Goal: Task Accomplishment & Management: Manage account settings

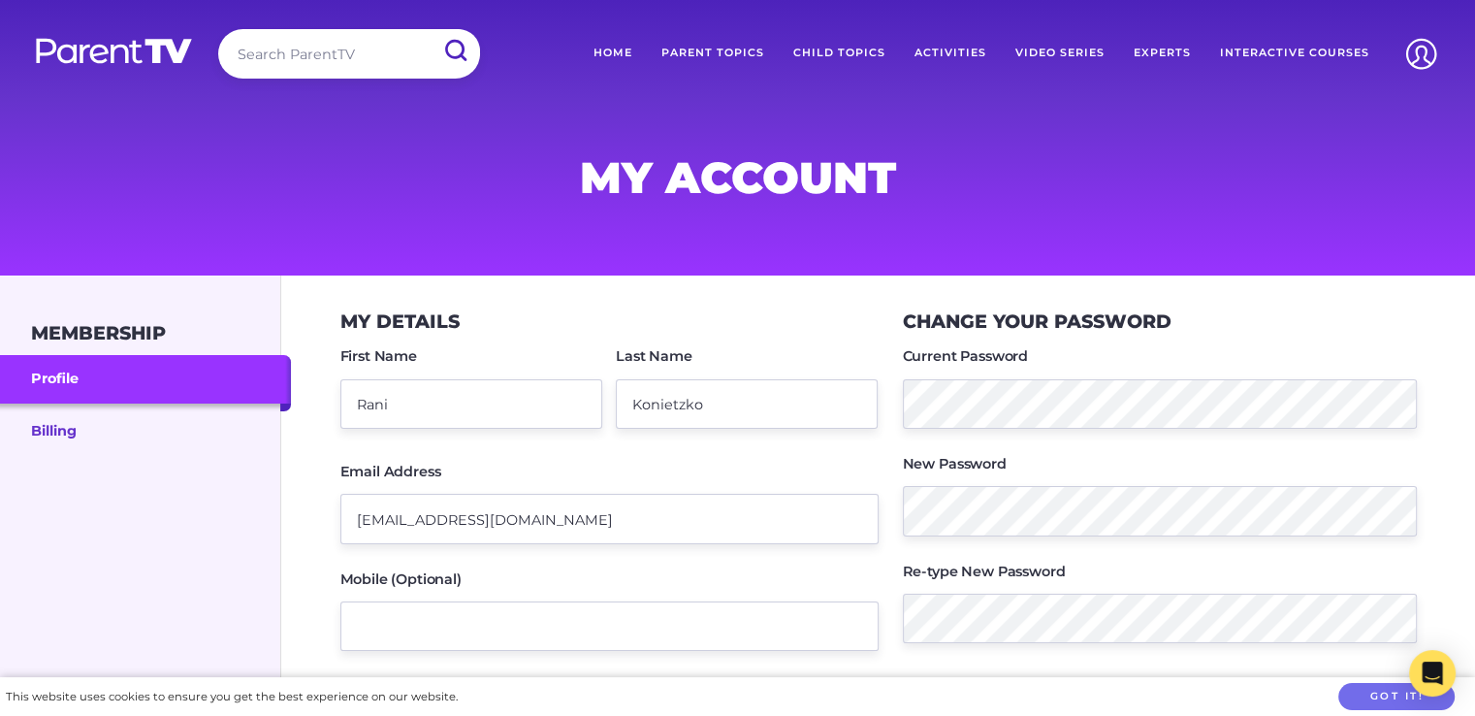
click at [43, 432] on link "Billing" at bounding box center [145, 430] width 291 height 52
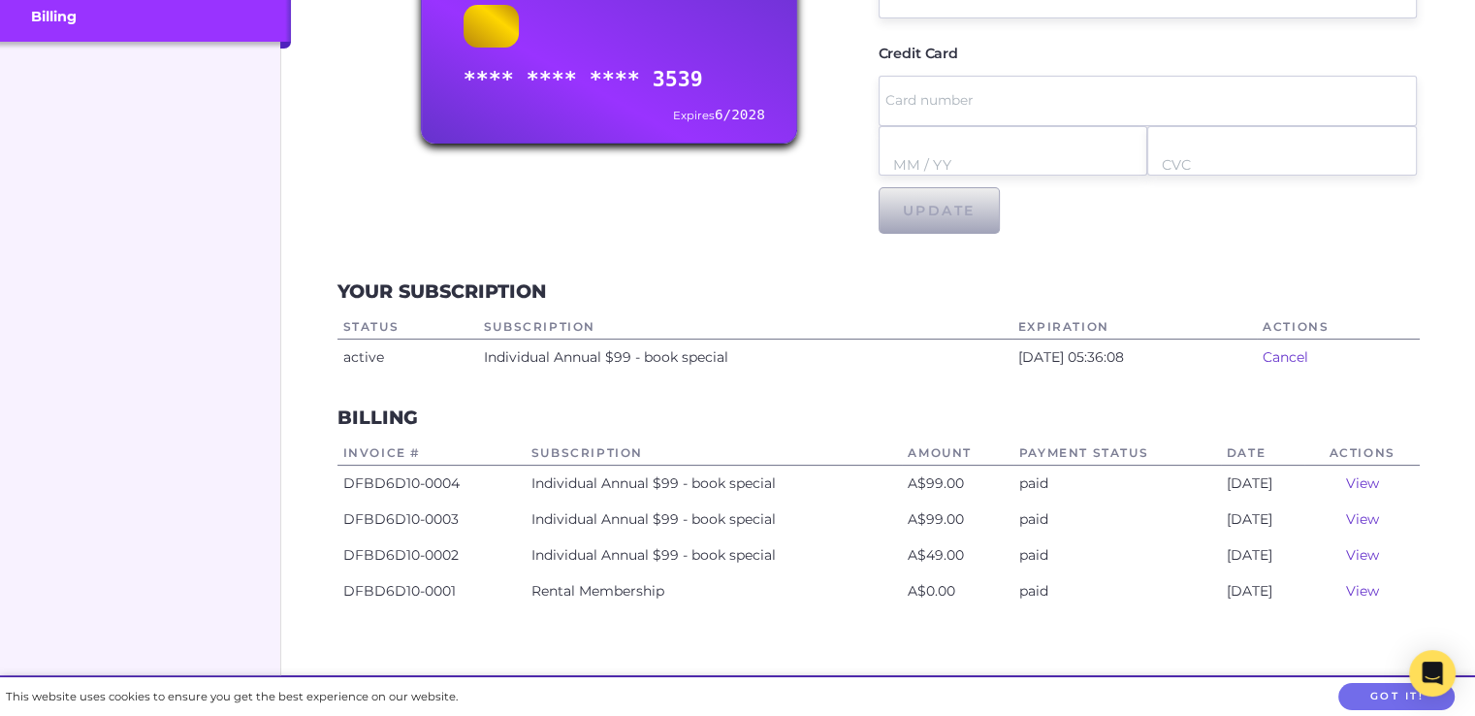
scroll to position [411, 0]
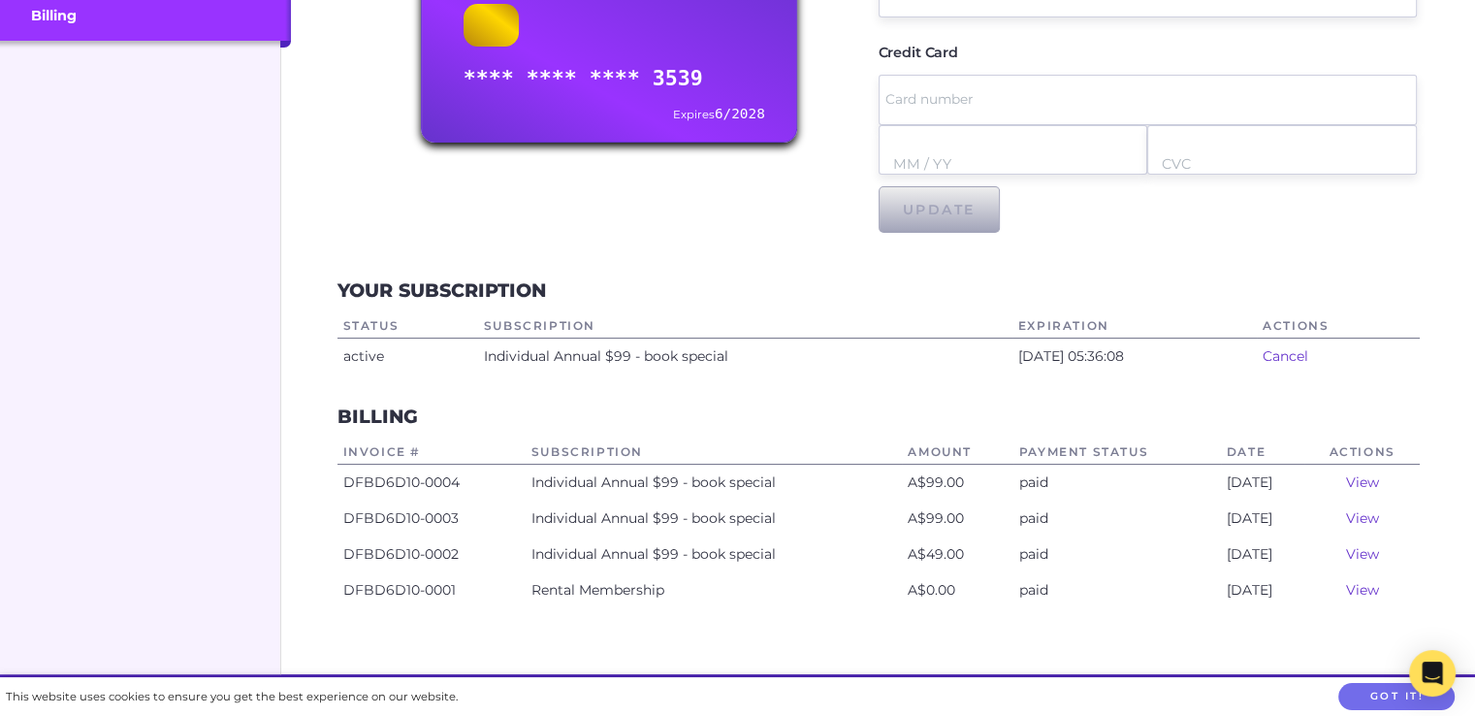
click at [1284, 360] on link "Cancel" at bounding box center [1286, 355] width 46 height 17
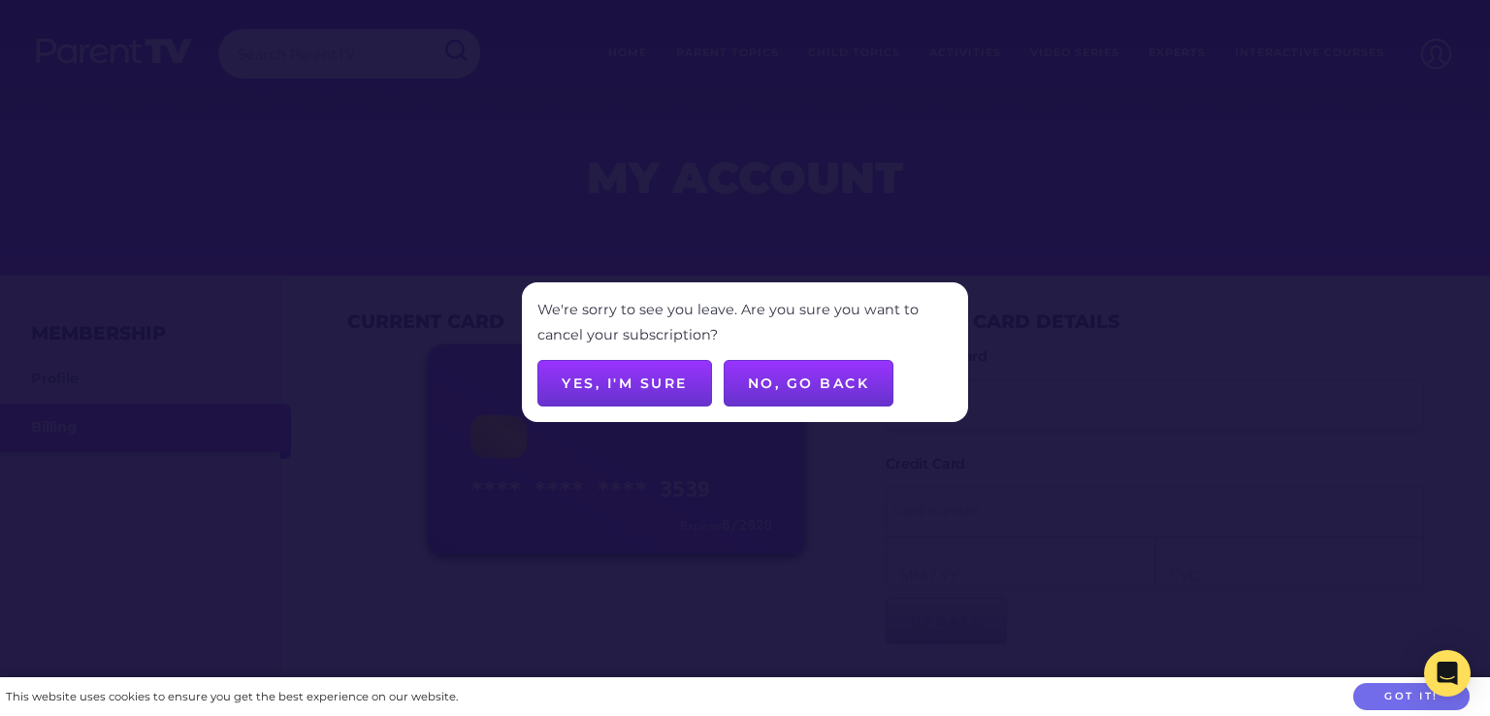
click at [635, 387] on button "Yes, I'm sure" at bounding box center [624, 383] width 175 height 47
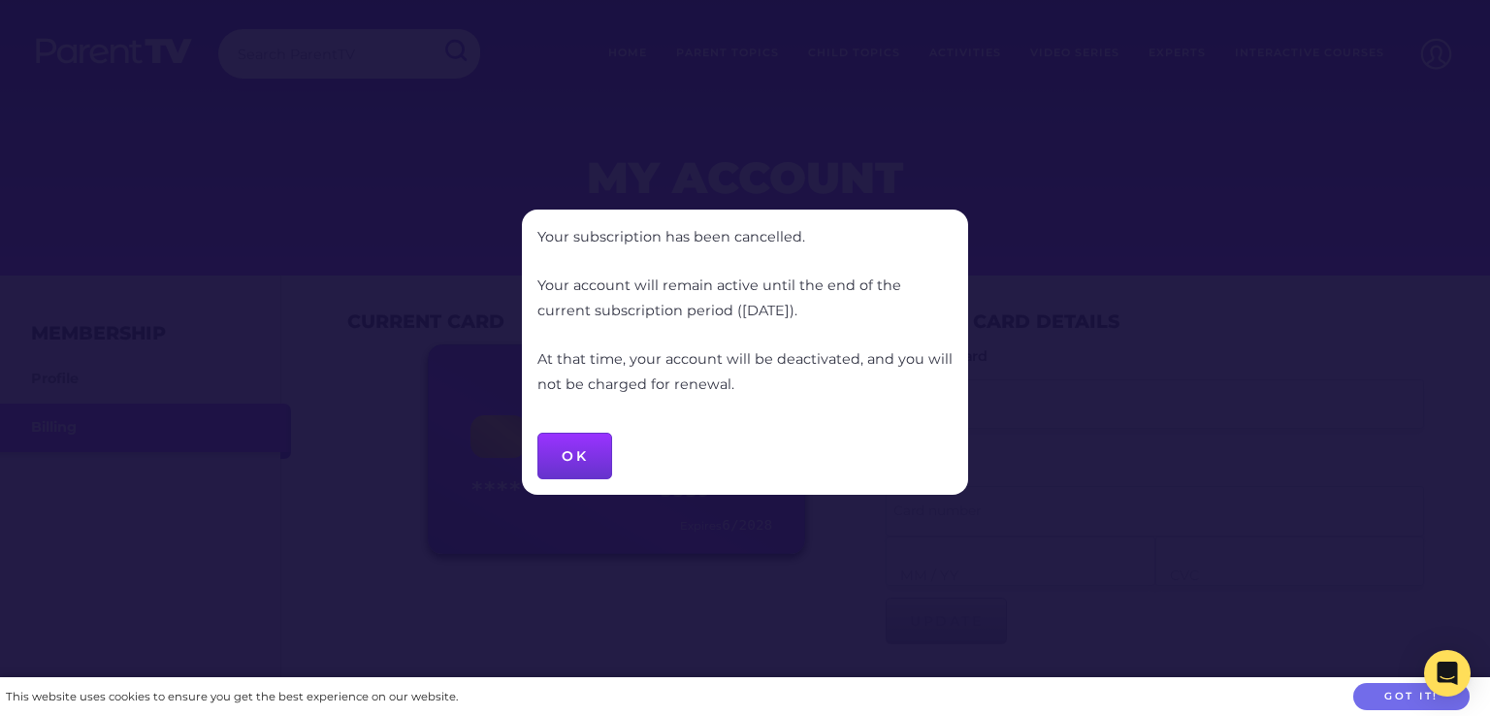
click at [581, 452] on button "OK" at bounding box center [574, 456] width 75 height 47
